Goal: Task Accomplishment & Management: Manage account settings

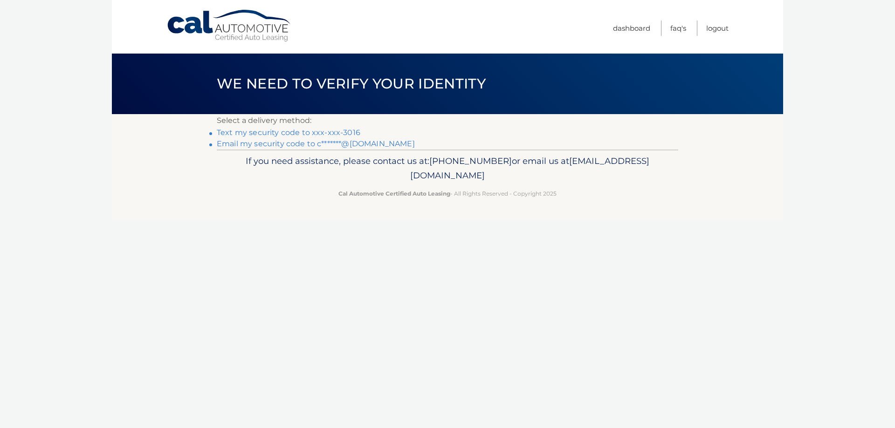
click at [302, 131] on link "Text my security code to xxx-xxx-3016" at bounding box center [288, 132] width 143 height 9
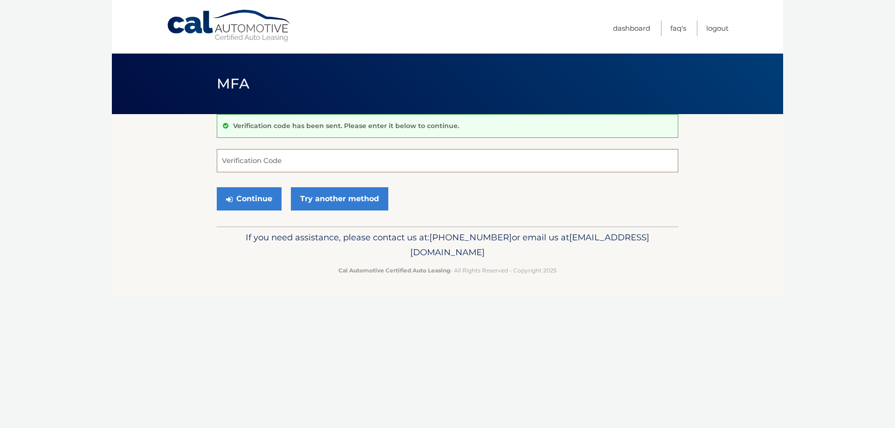
click at [304, 158] on input "Verification Code" at bounding box center [447, 160] width 461 height 23
type input "415744"
click at [269, 196] on button "Continue" at bounding box center [249, 198] width 65 height 23
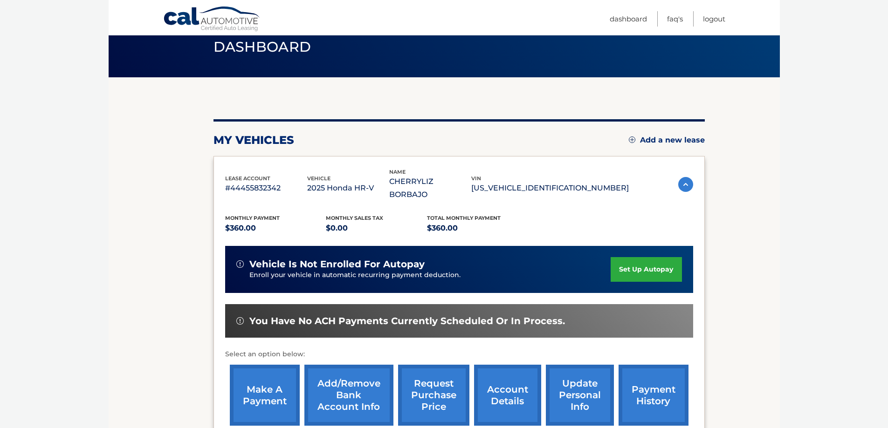
scroll to position [93, 0]
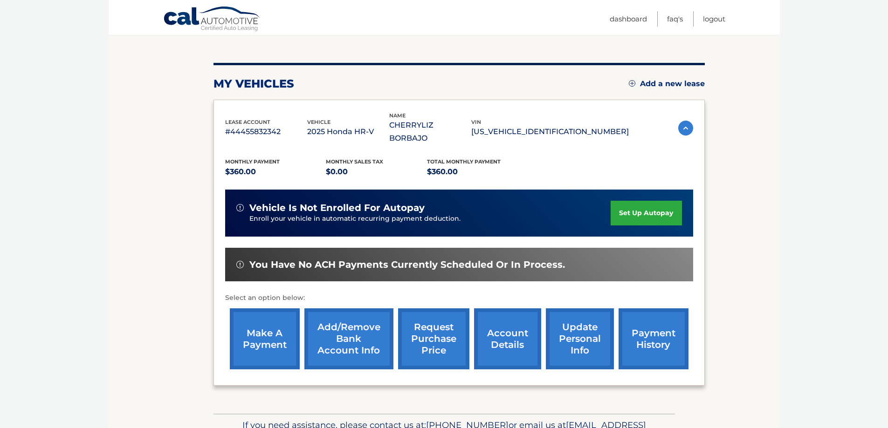
click at [266, 326] on link "make a payment" at bounding box center [265, 338] width 70 height 61
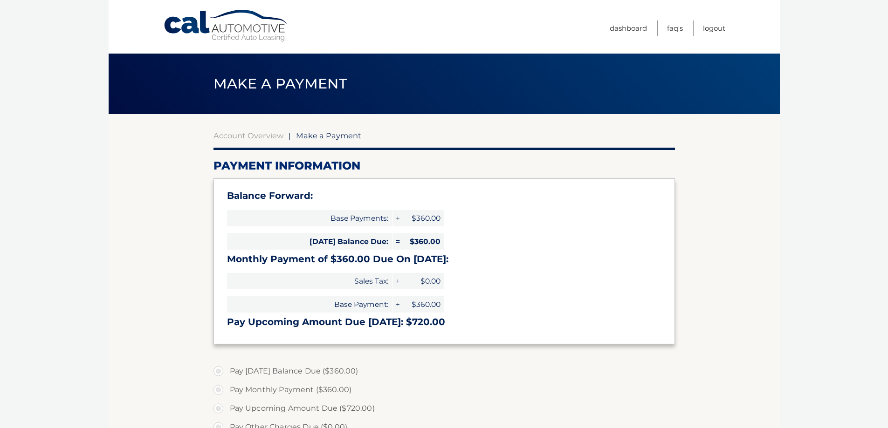
select select "YzlmOTUzYjAtN2JlZC00YjhjLWE0MTAtYjg1YWZkMTgzNGE4"
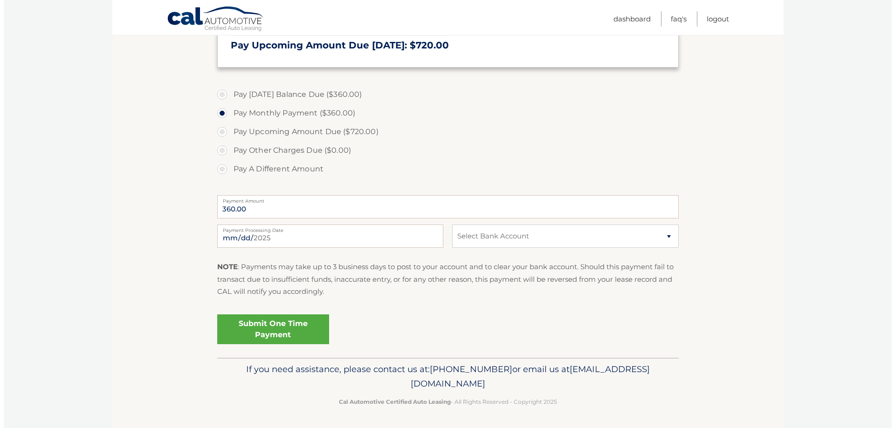
scroll to position [277, 0]
click at [304, 326] on link "Submit One Time Payment" at bounding box center [269, 329] width 112 height 30
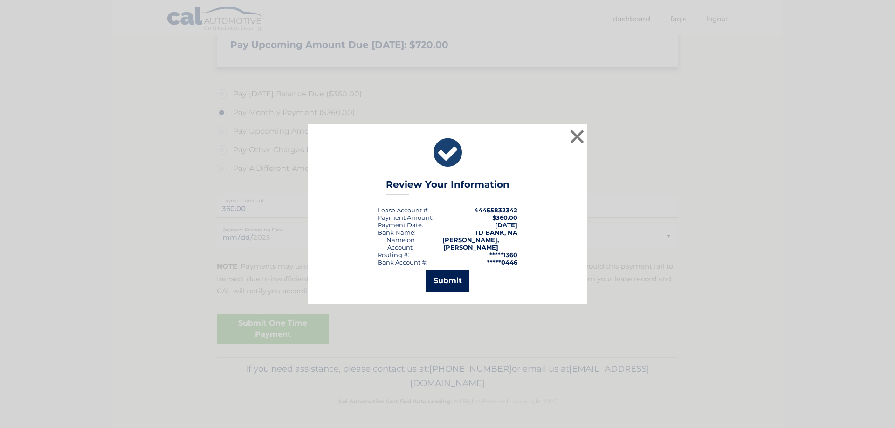
click at [438, 284] on button "Submit" at bounding box center [447, 281] width 43 height 22
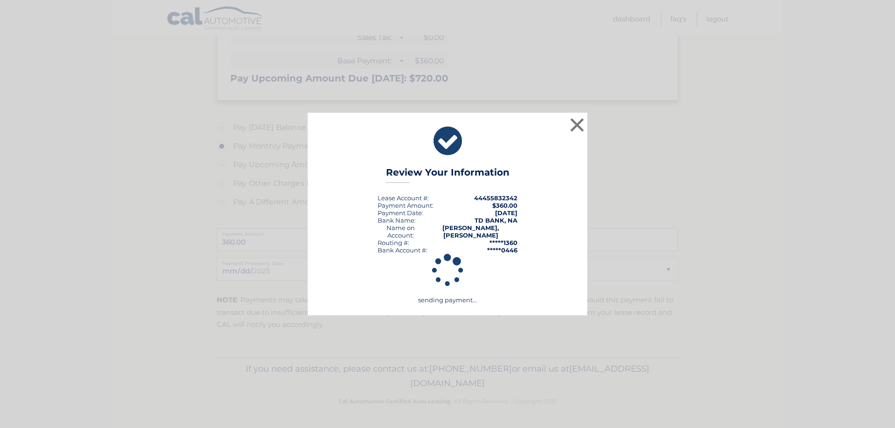
scroll to position [244, 0]
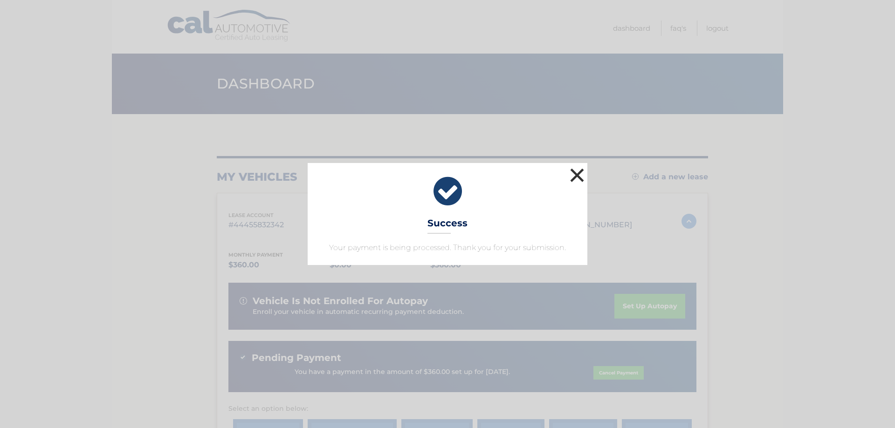
click at [575, 177] on button "×" at bounding box center [576, 175] width 19 height 19
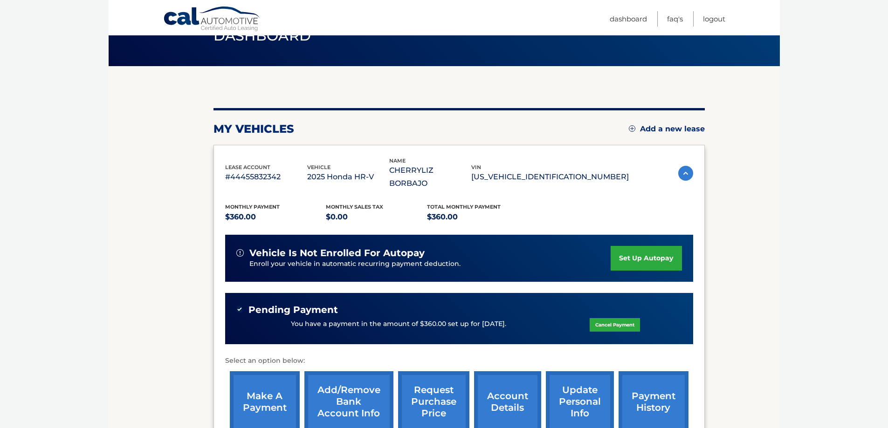
scroll to position [93, 0]
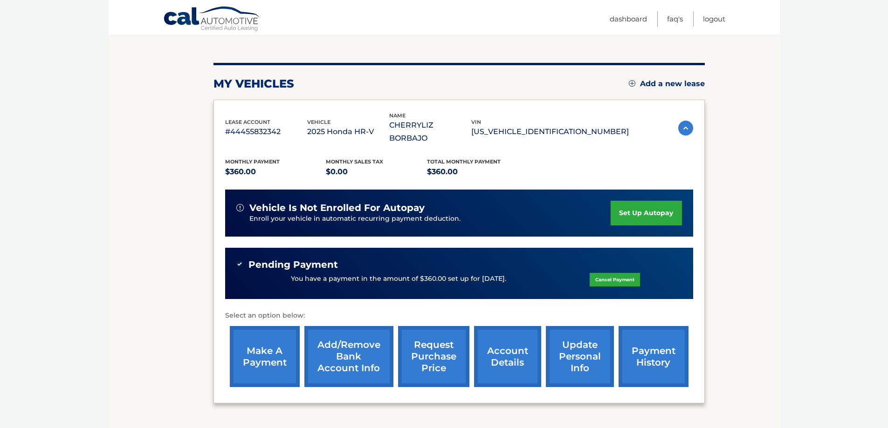
click at [646, 342] on link "payment history" at bounding box center [653, 356] width 70 height 61
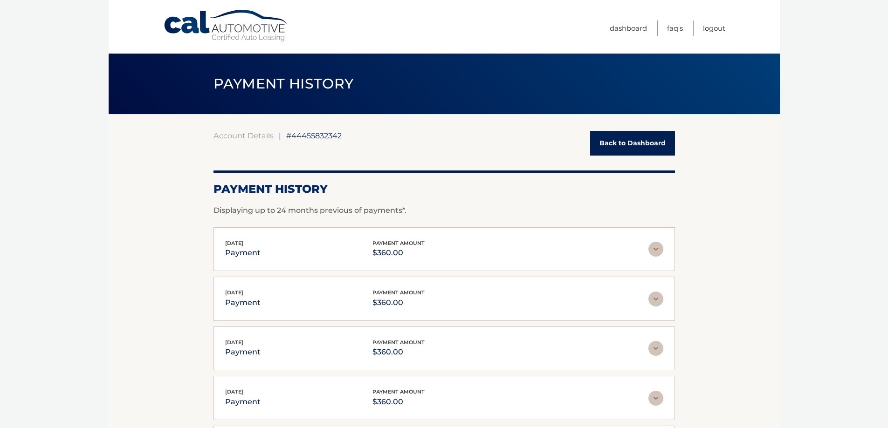
click at [633, 142] on link "Back to Dashboard" at bounding box center [632, 143] width 85 height 25
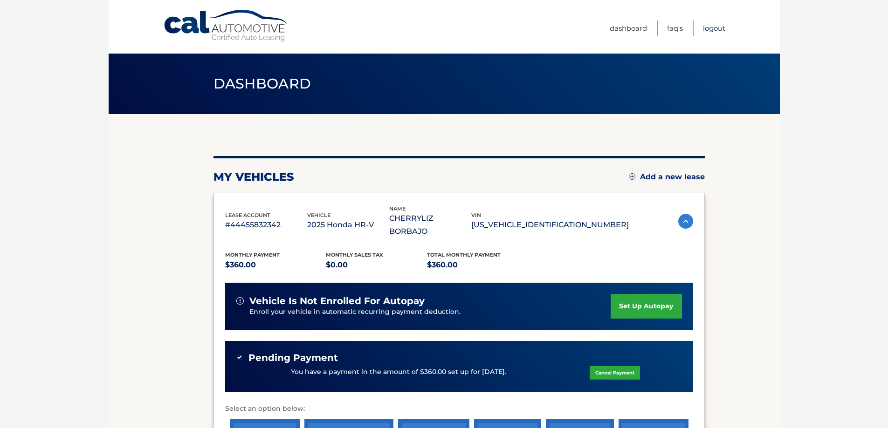
click at [710, 29] on link "Logout" at bounding box center [714, 27] width 22 height 15
